Goal: Task Accomplishment & Management: Manage account settings

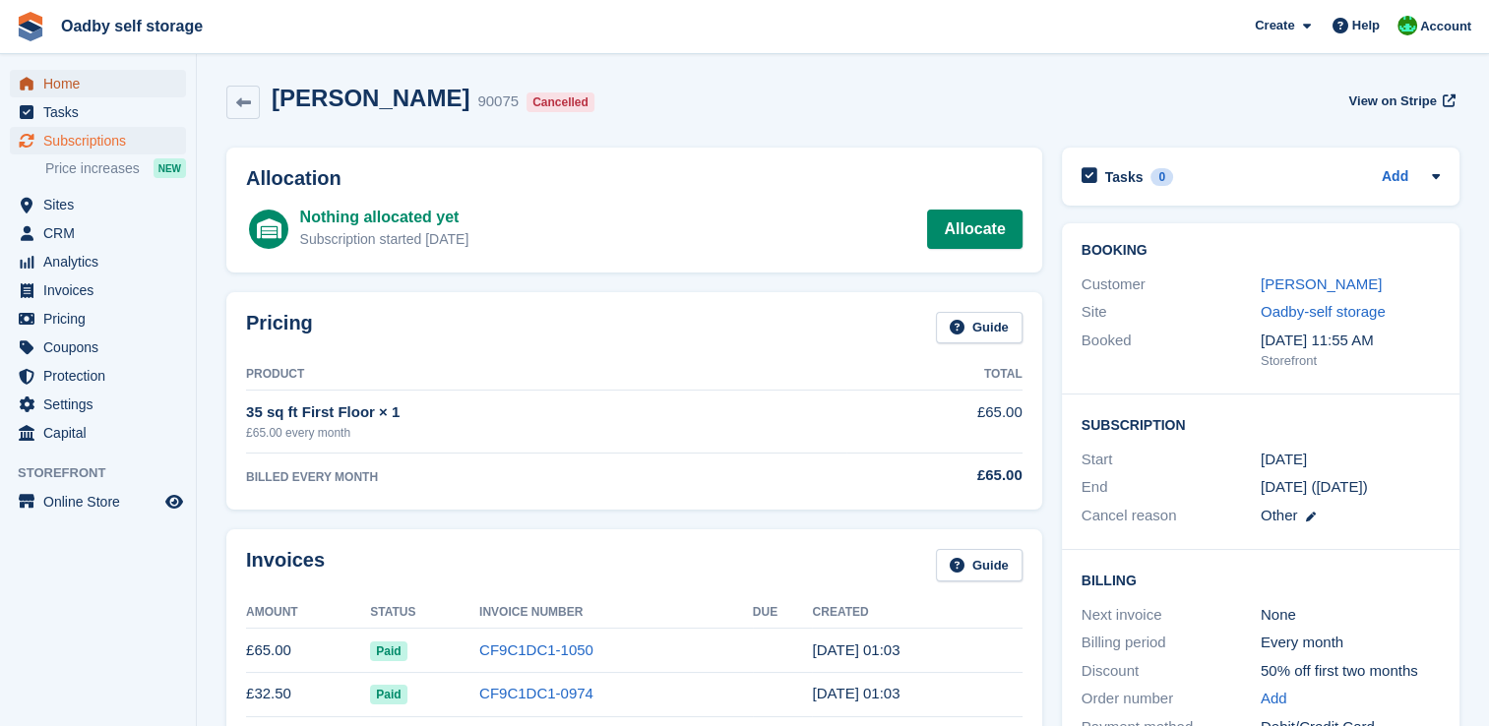
click at [59, 91] on span "Home" at bounding box center [102, 84] width 118 height 28
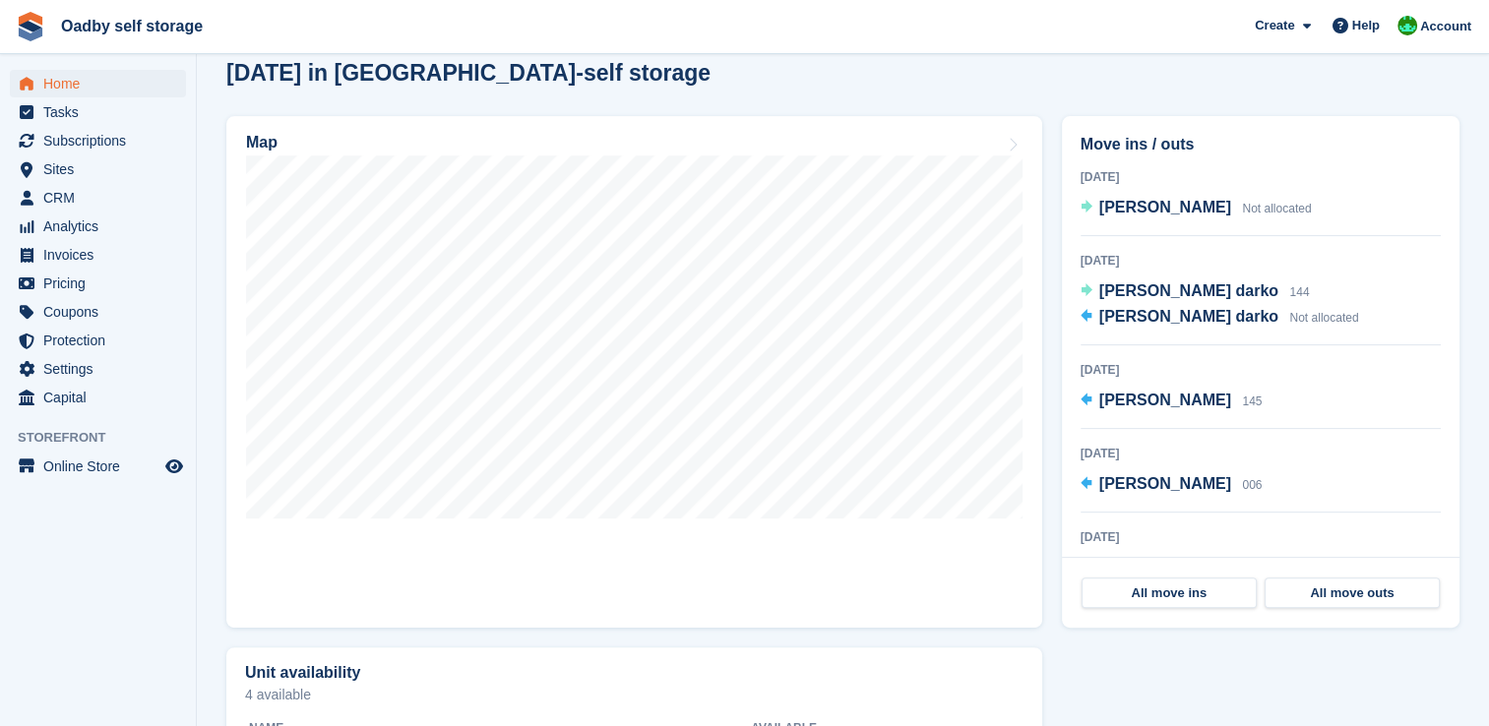
scroll to position [590, 0]
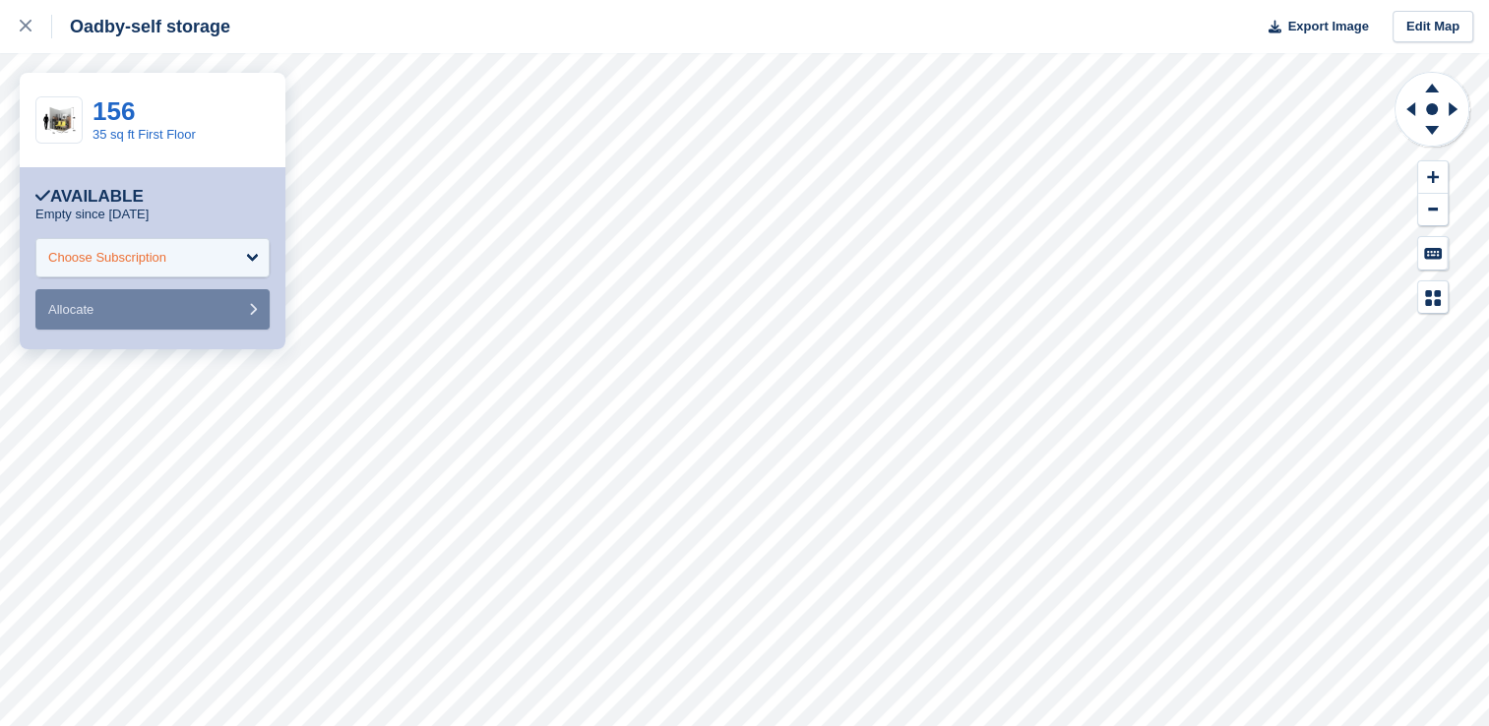
click at [207, 261] on div "Choose Subscription" at bounding box center [152, 257] width 234 height 39
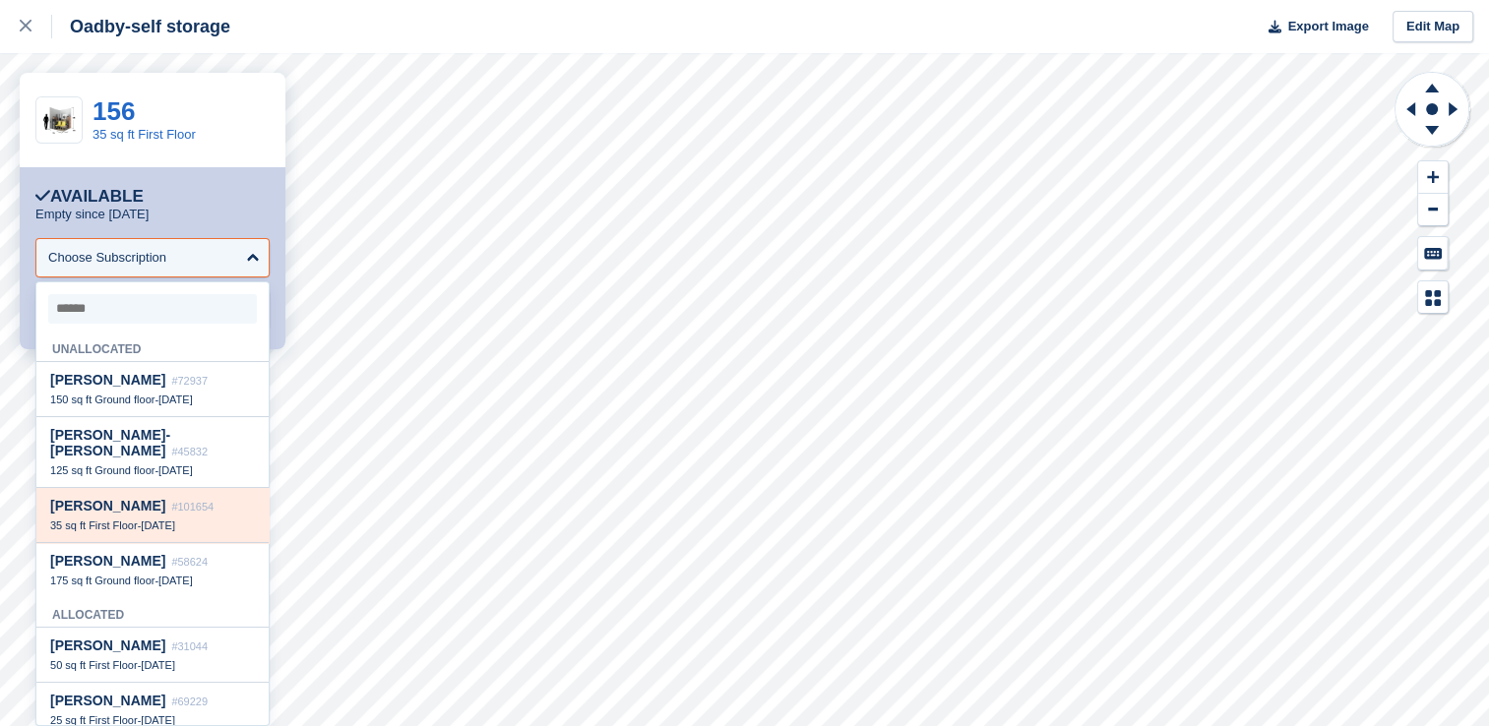
click at [156, 522] on span "[DATE]" at bounding box center [158, 525] width 34 height 12
select select "******"
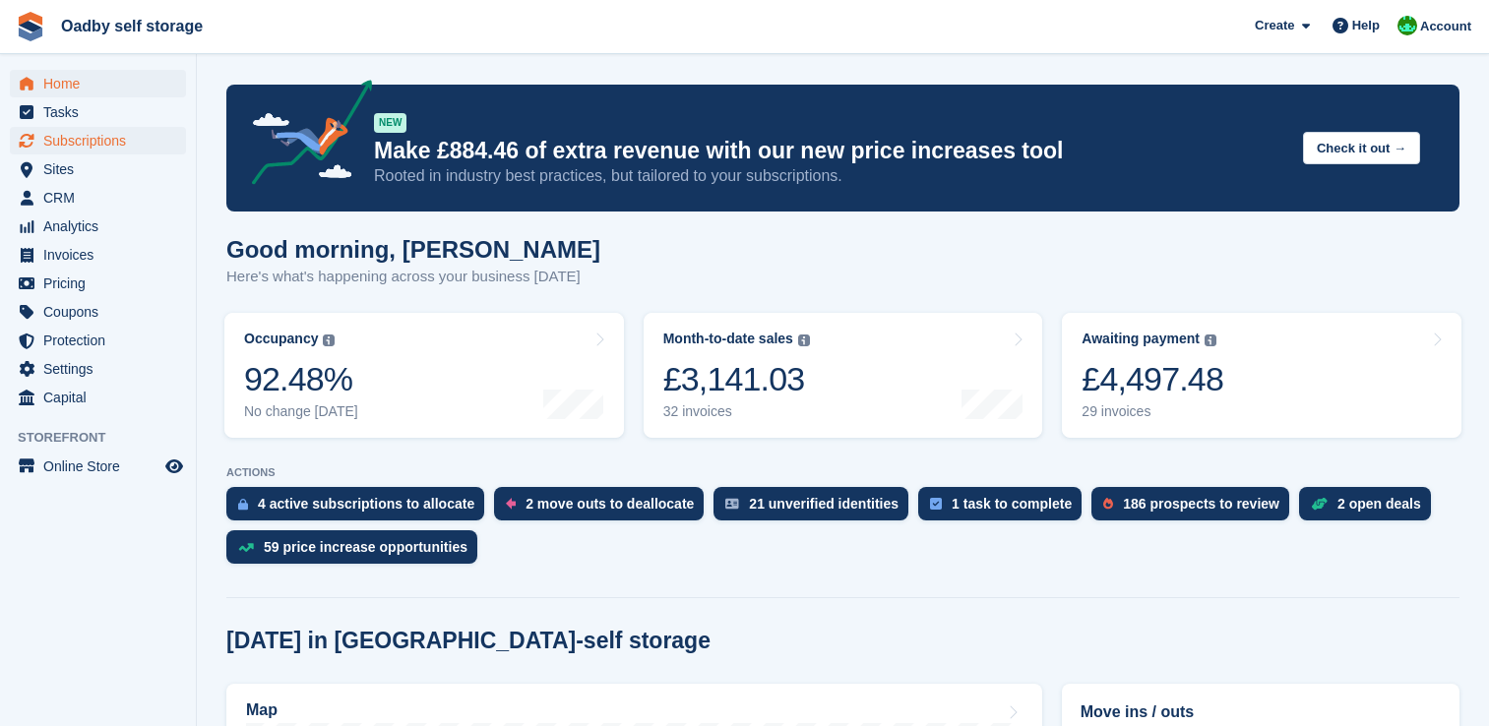
scroll to position [590, 0]
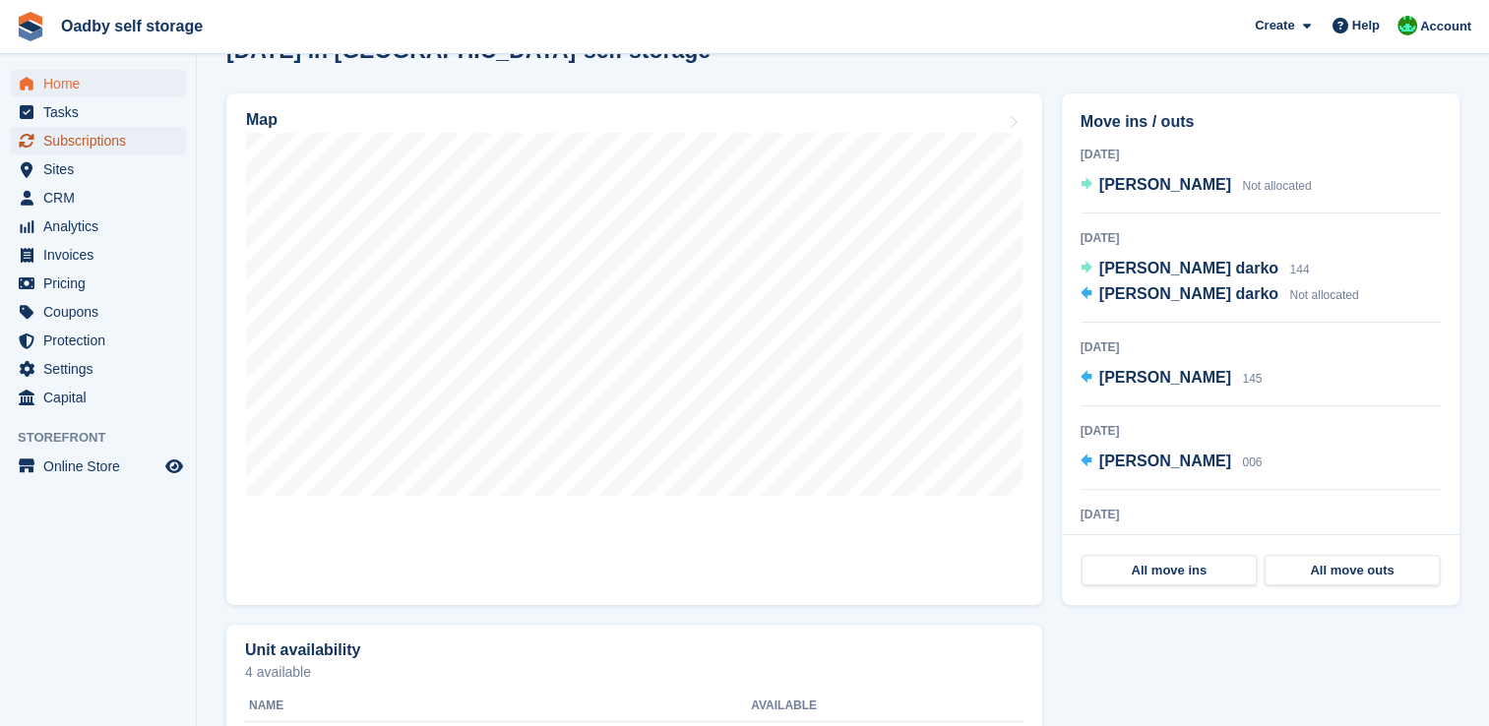
click at [91, 136] on span "Subscriptions" at bounding box center [102, 141] width 118 height 28
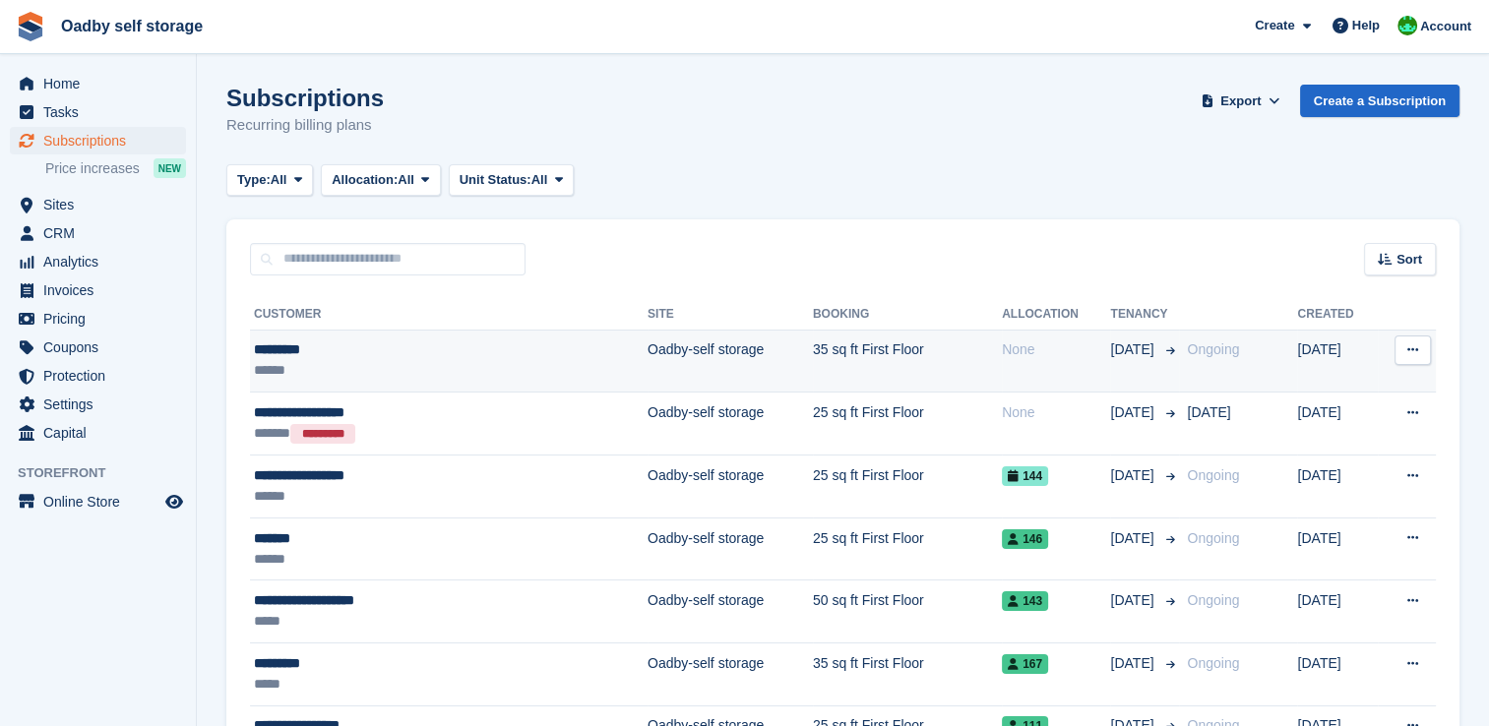
click at [1402, 352] on button at bounding box center [1412, 350] width 36 height 30
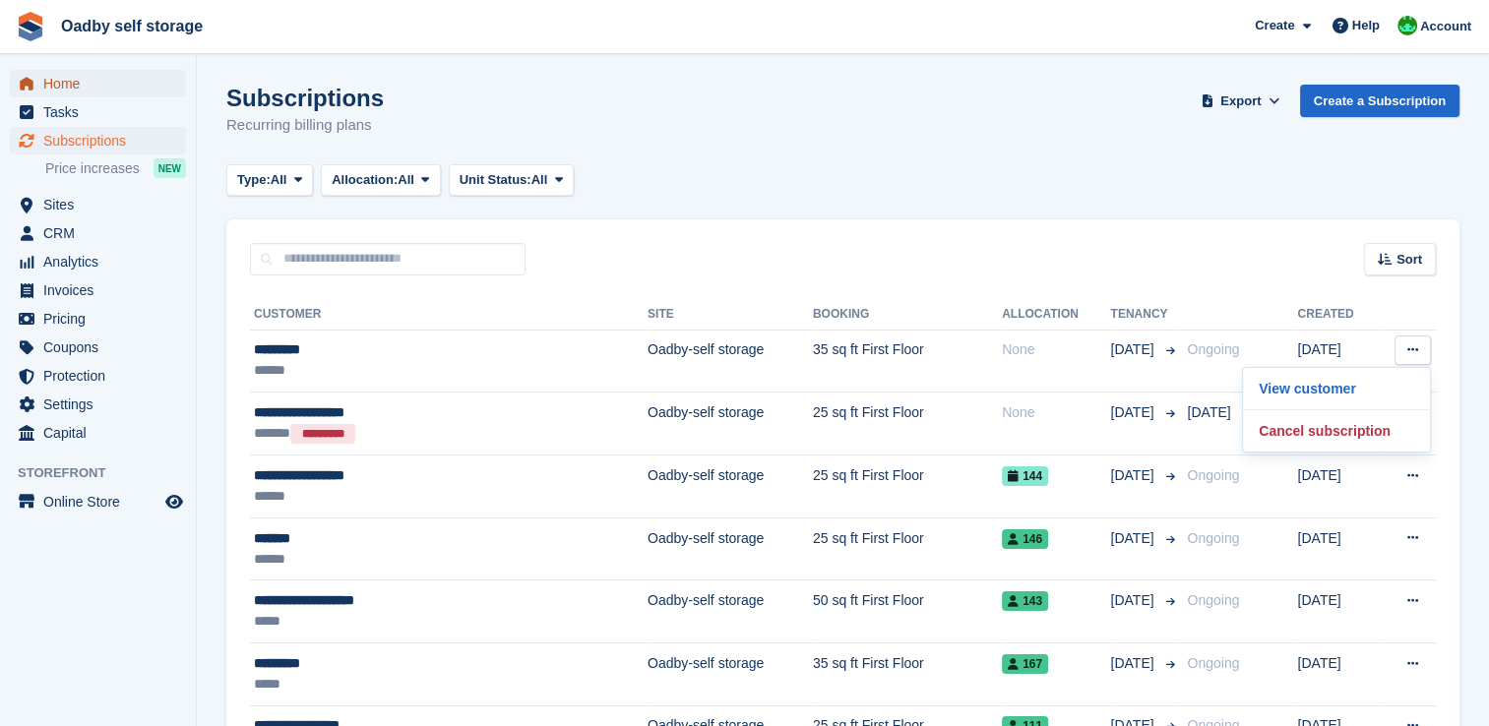
click at [54, 74] on span "Home" at bounding box center [102, 84] width 118 height 28
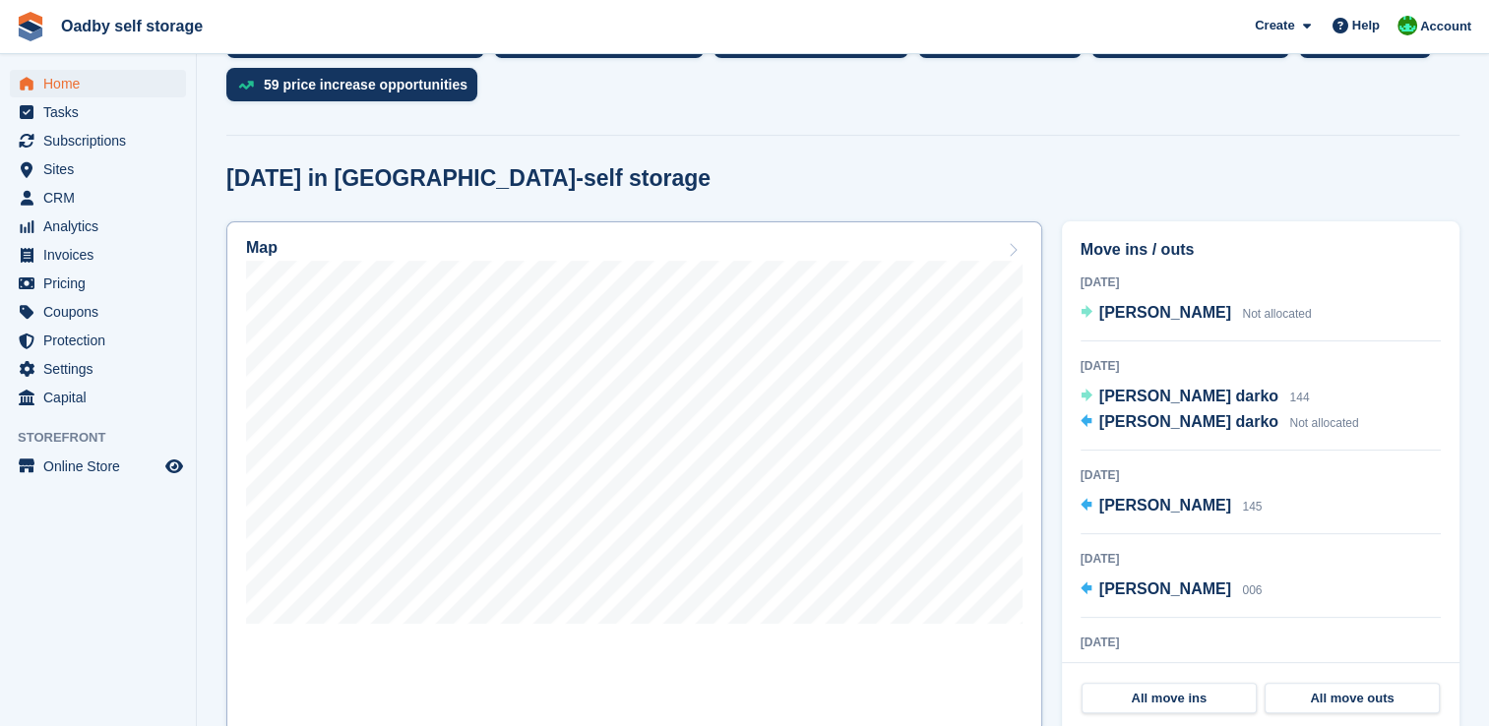
scroll to position [492, 0]
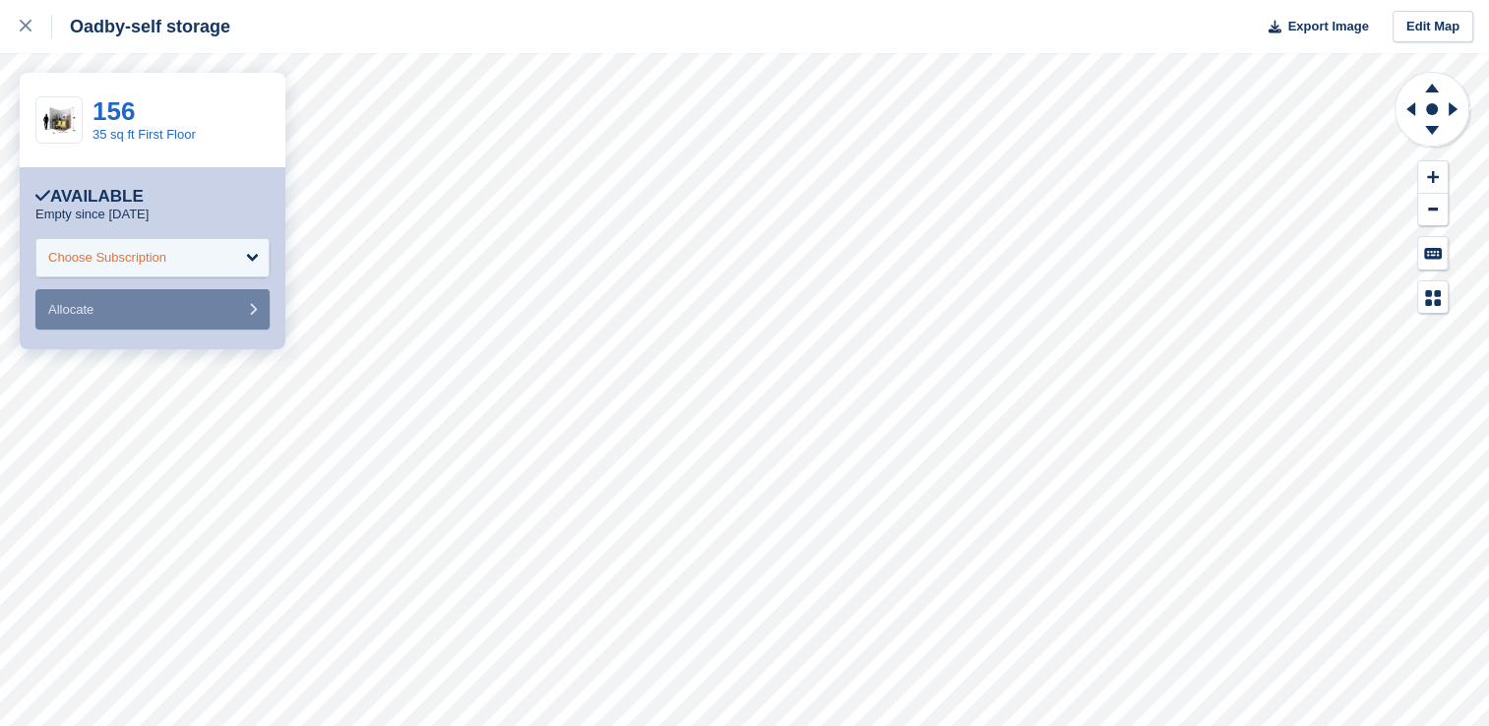
click at [202, 252] on div "Choose Subscription" at bounding box center [152, 257] width 234 height 39
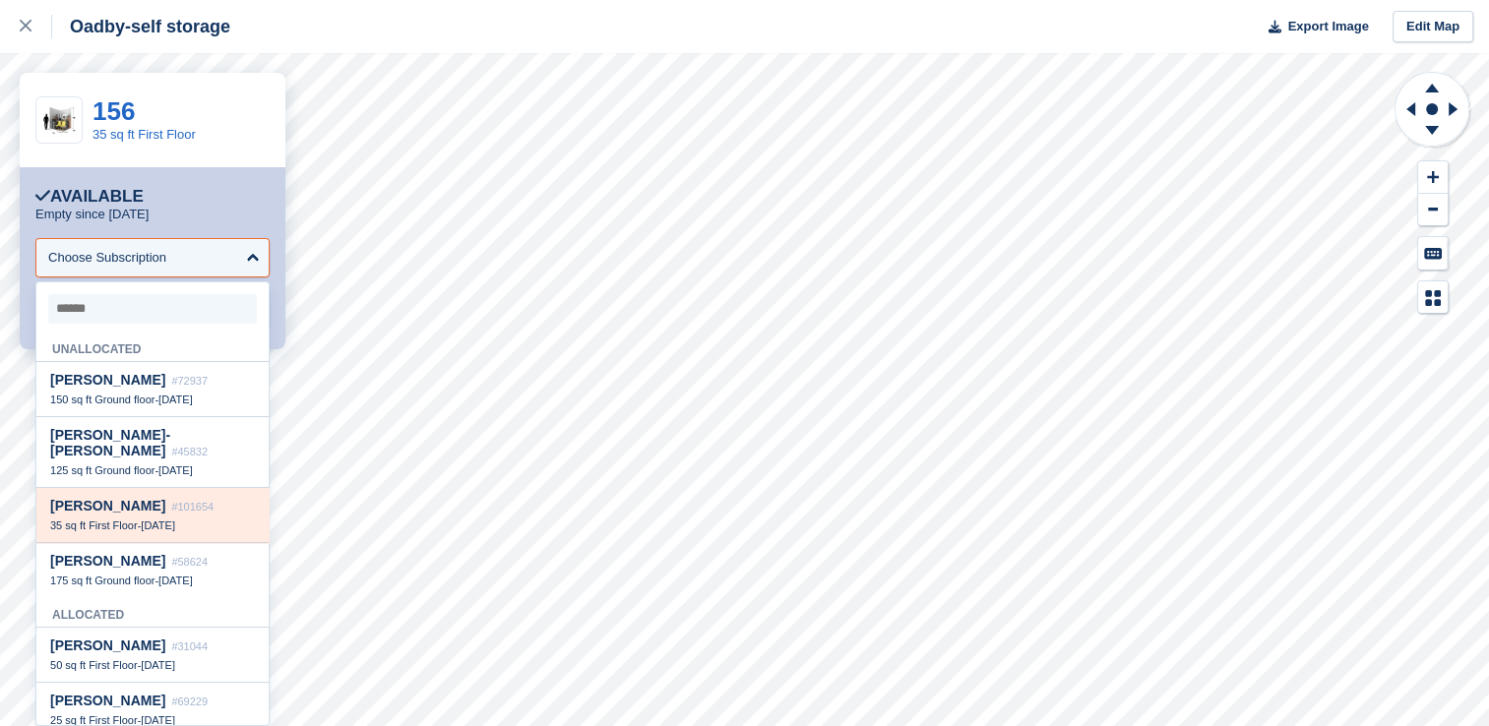
click at [114, 520] on span "35 sq ft First Floor" at bounding box center [94, 525] width 88 height 12
select select "******"
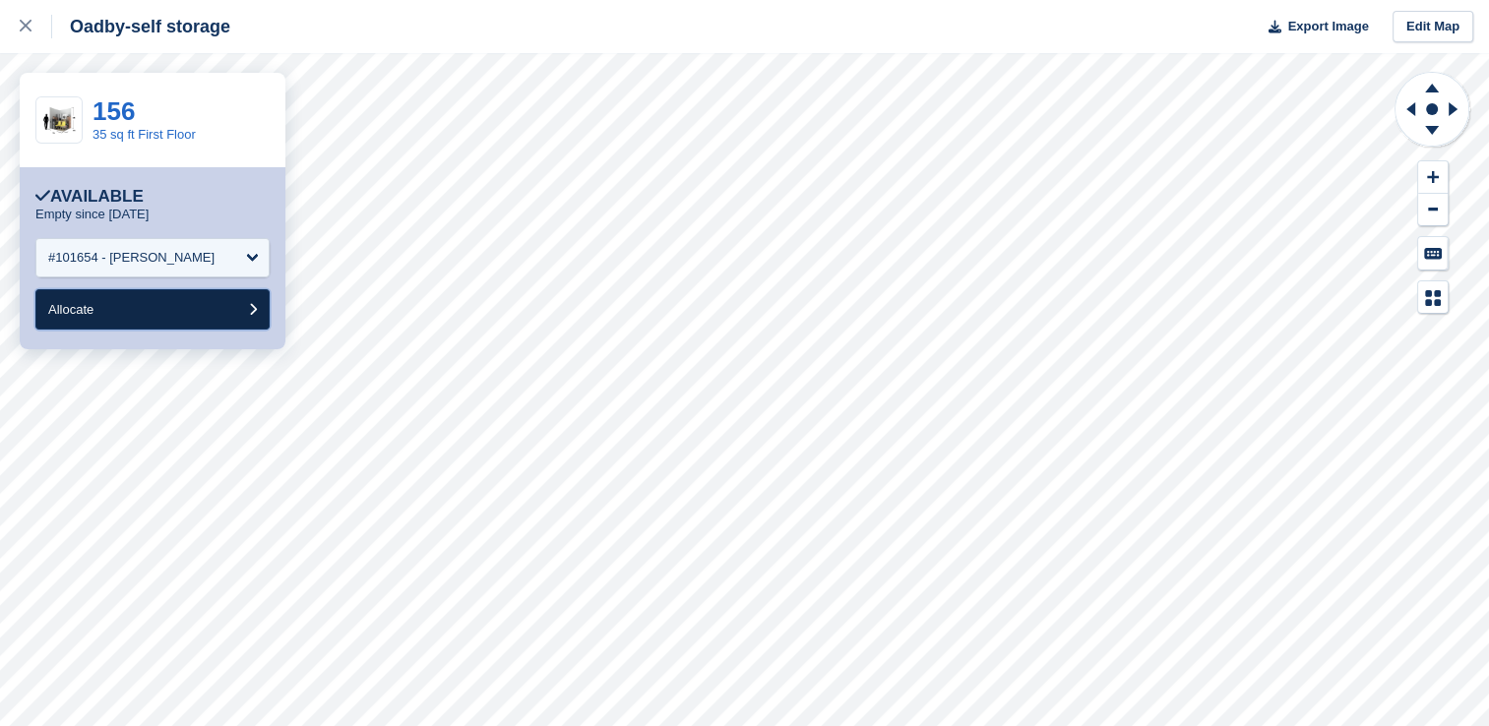
click at [161, 307] on button "Allocate" at bounding box center [152, 309] width 234 height 40
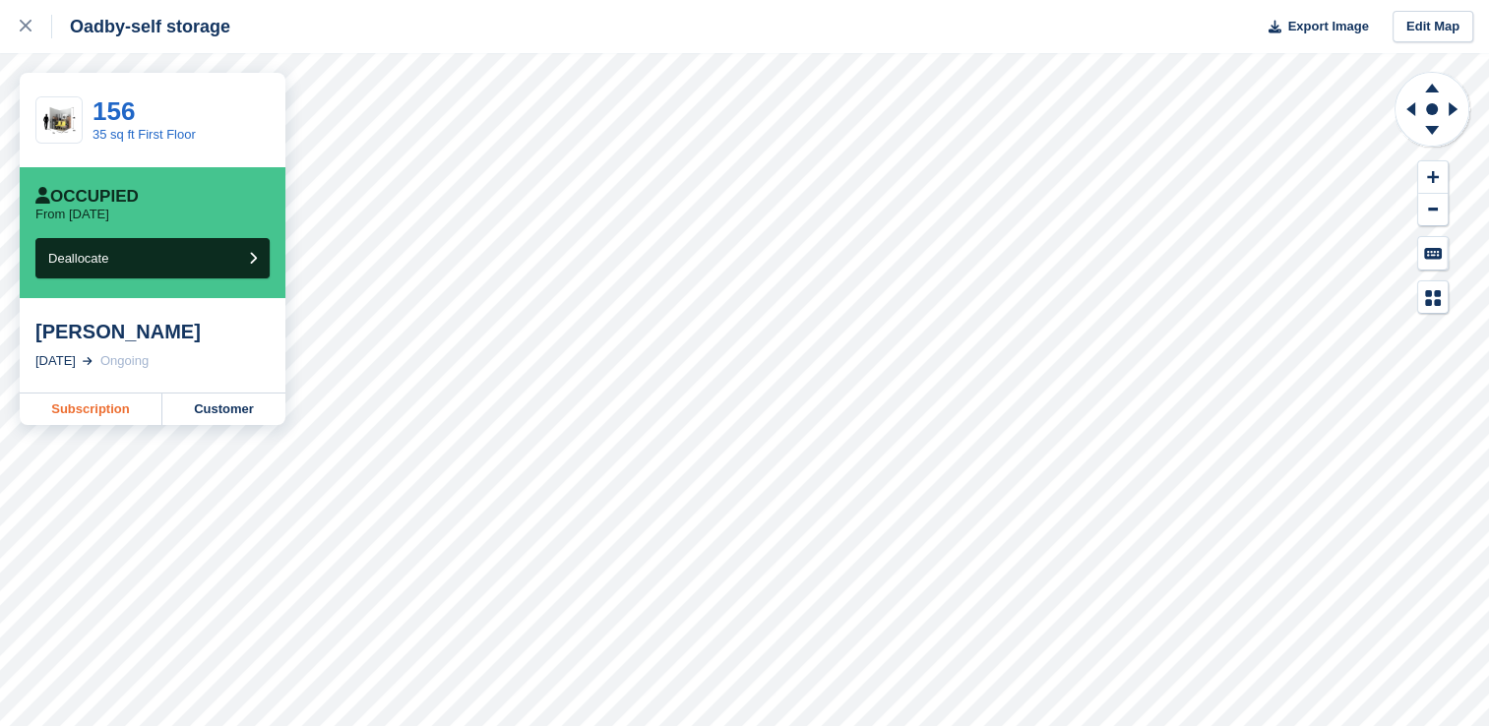
click at [86, 414] on link "Subscription" at bounding box center [91, 409] width 143 height 31
click at [28, 26] on icon at bounding box center [26, 26] width 12 height 12
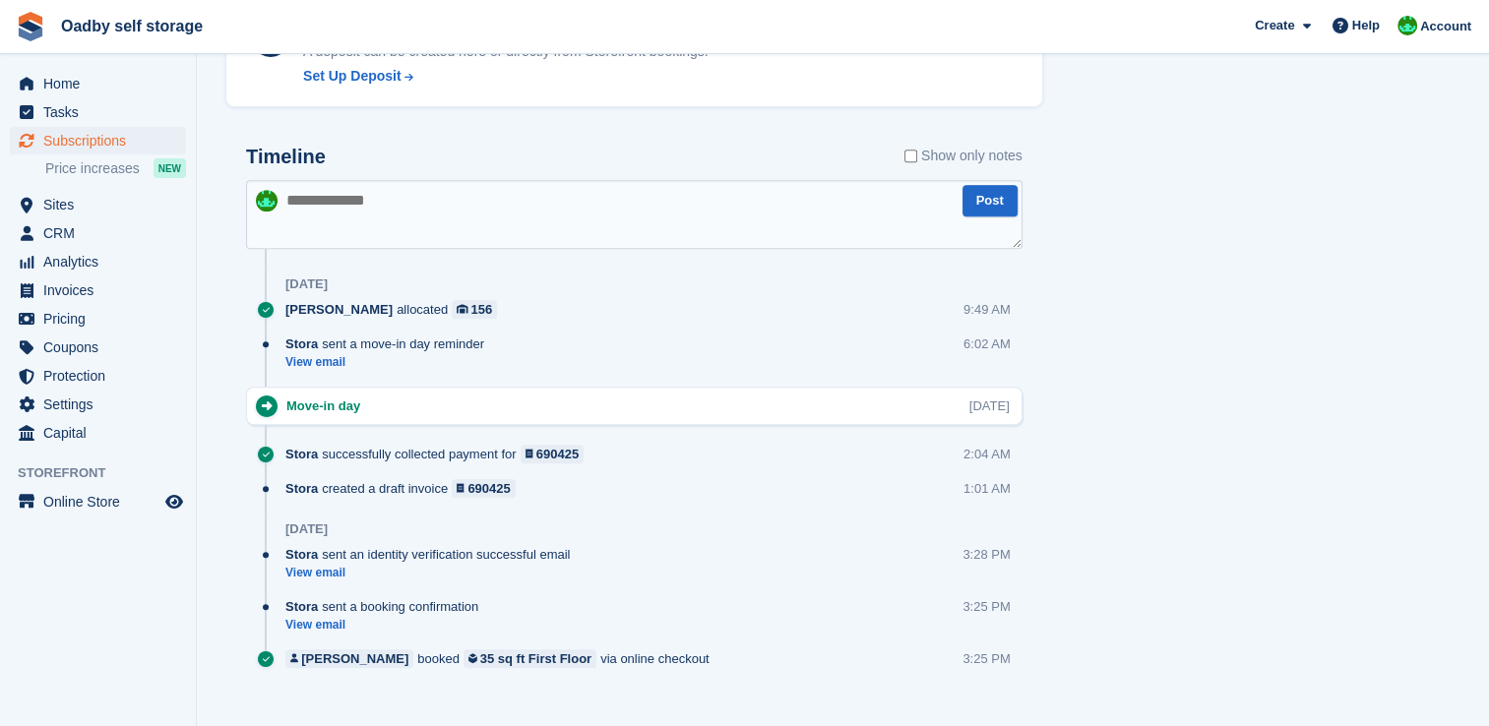
scroll to position [952, 0]
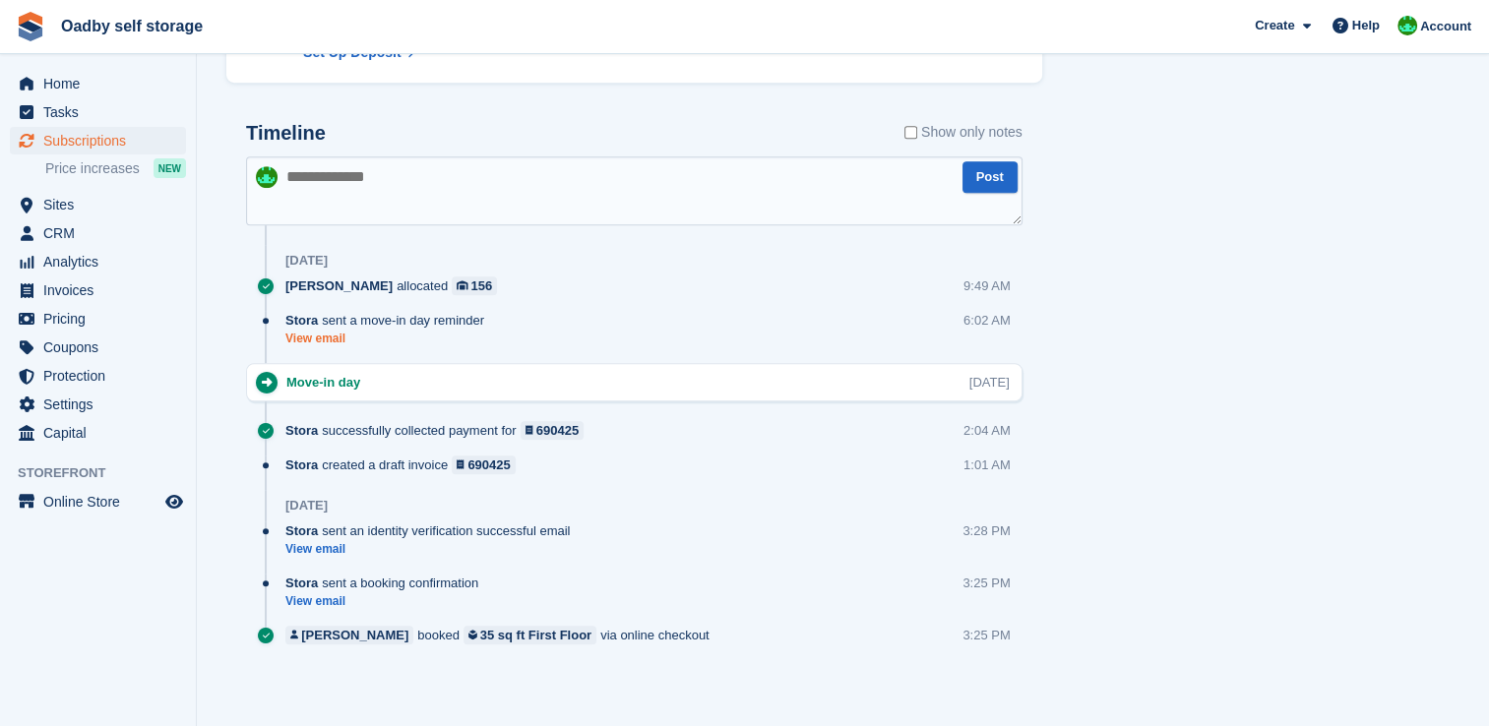
click at [318, 336] on link "View email" at bounding box center [389, 339] width 209 height 17
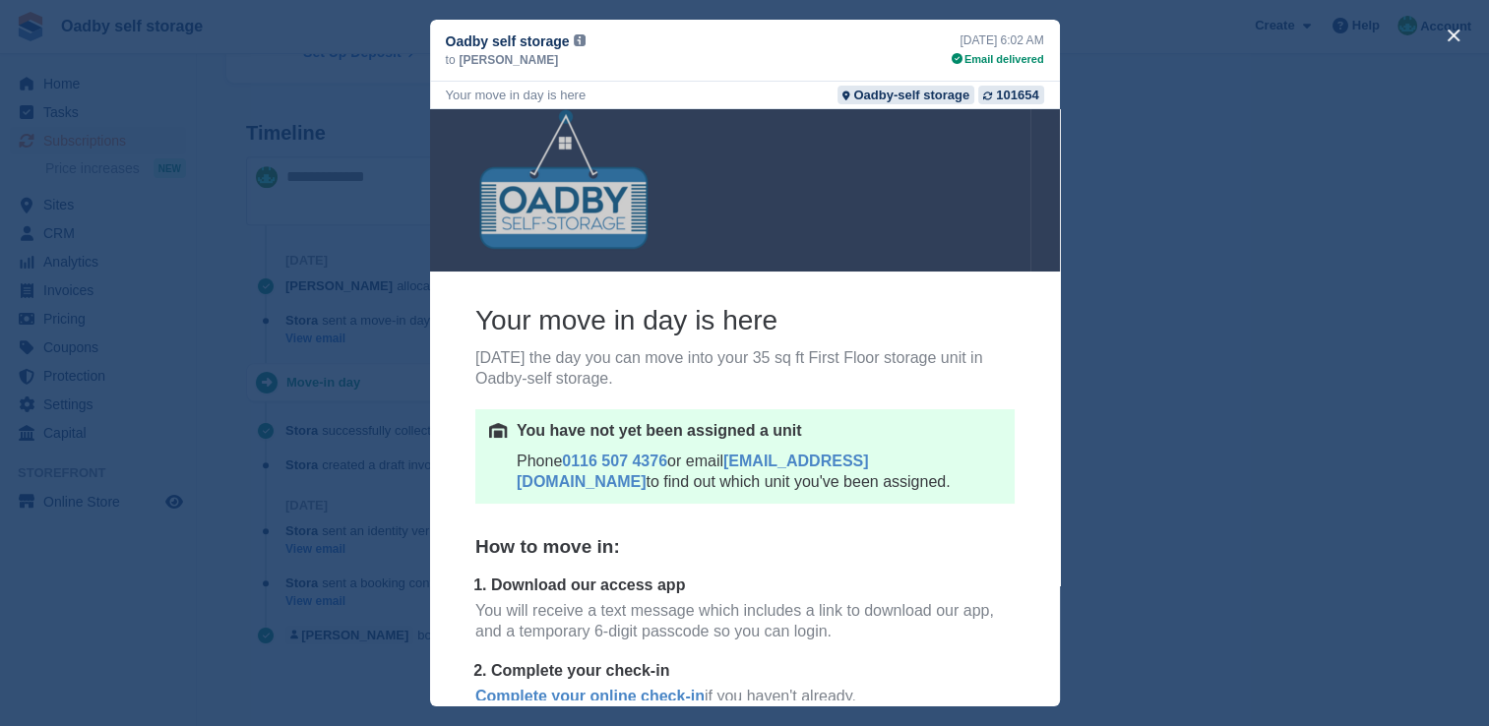
scroll to position [0, 0]
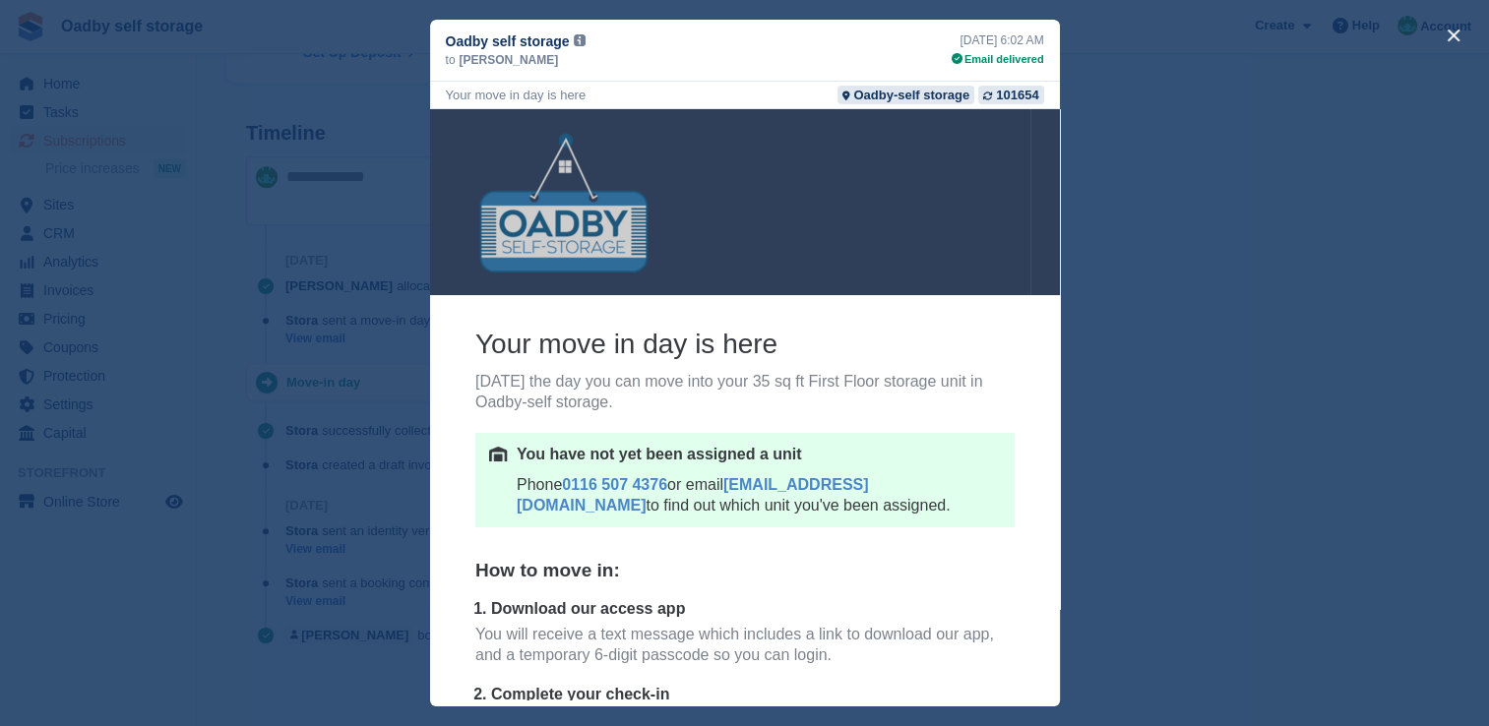
click at [1171, 298] on div "close" at bounding box center [744, 363] width 1489 height 726
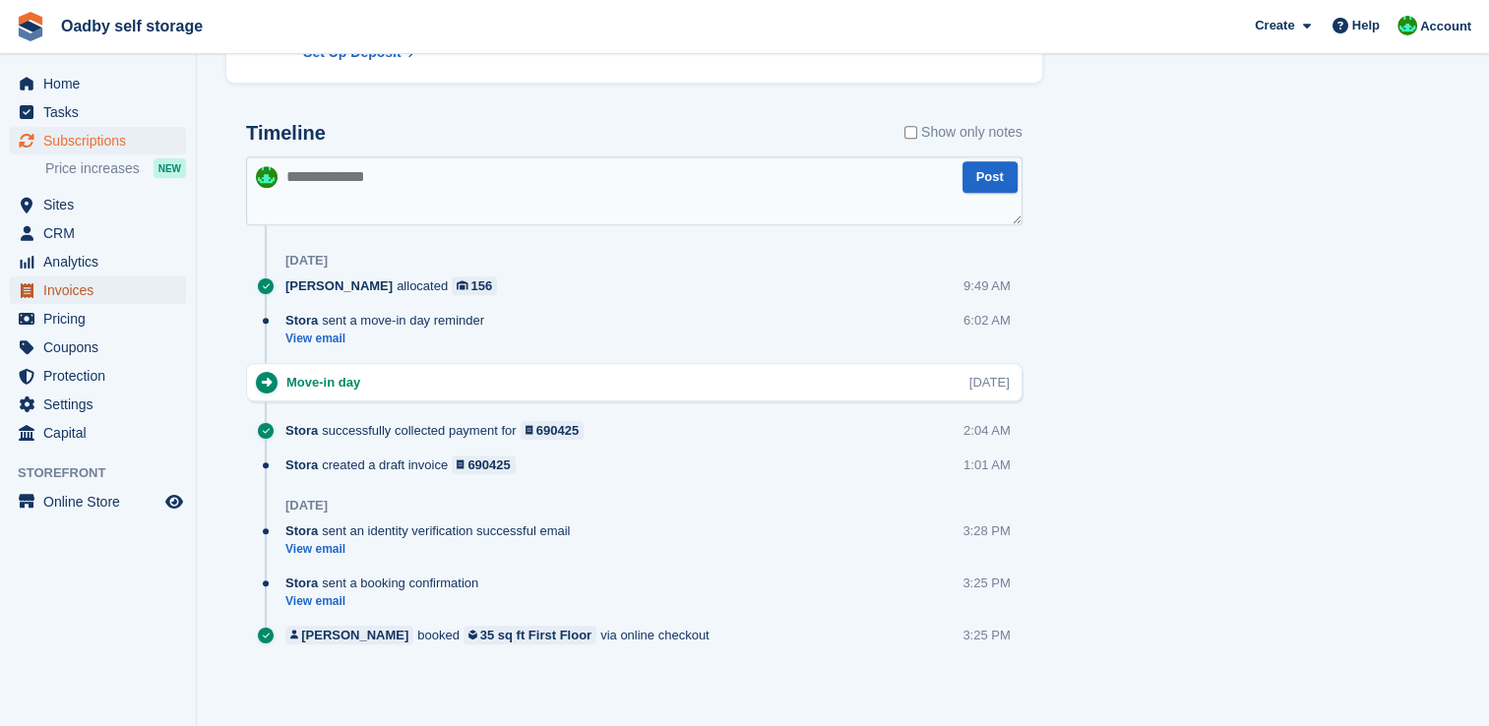
click at [86, 296] on span "Invoices" at bounding box center [102, 290] width 118 height 28
